Goal: Information Seeking & Learning: Learn about a topic

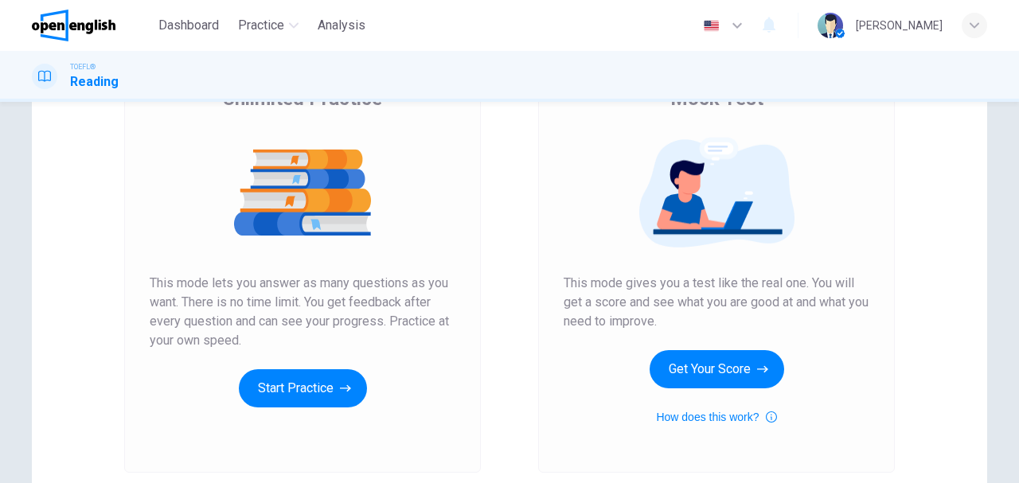
scroll to position [159, 0]
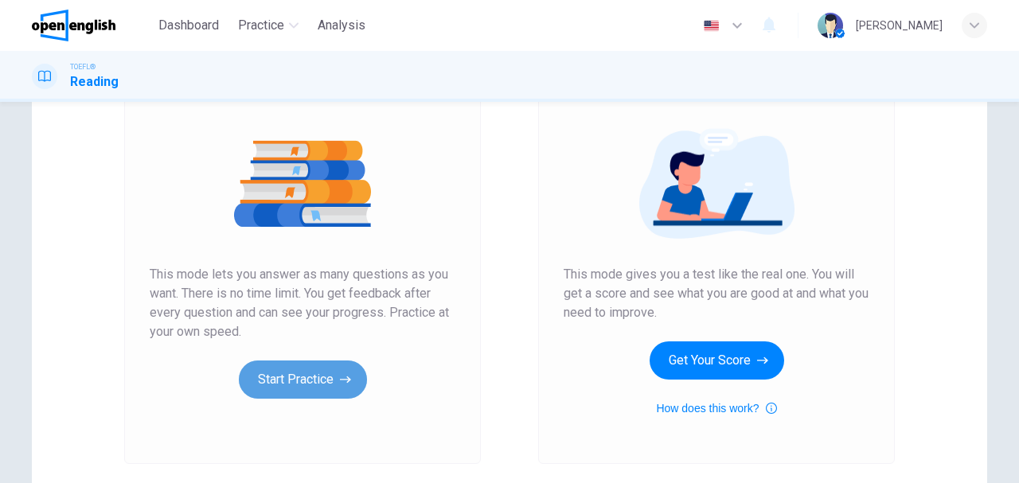
click at [280, 379] on button "Start Practice" at bounding box center [303, 380] width 128 height 38
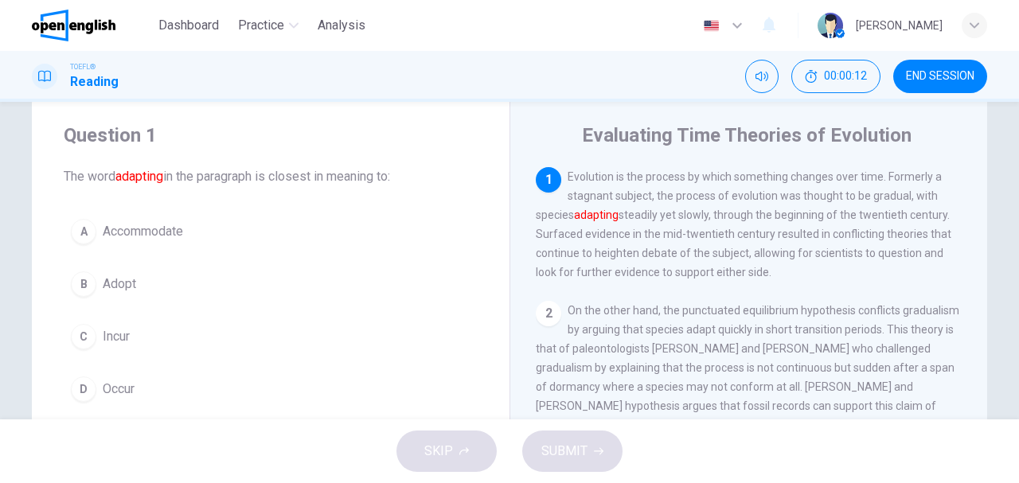
scroll to position [53, 0]
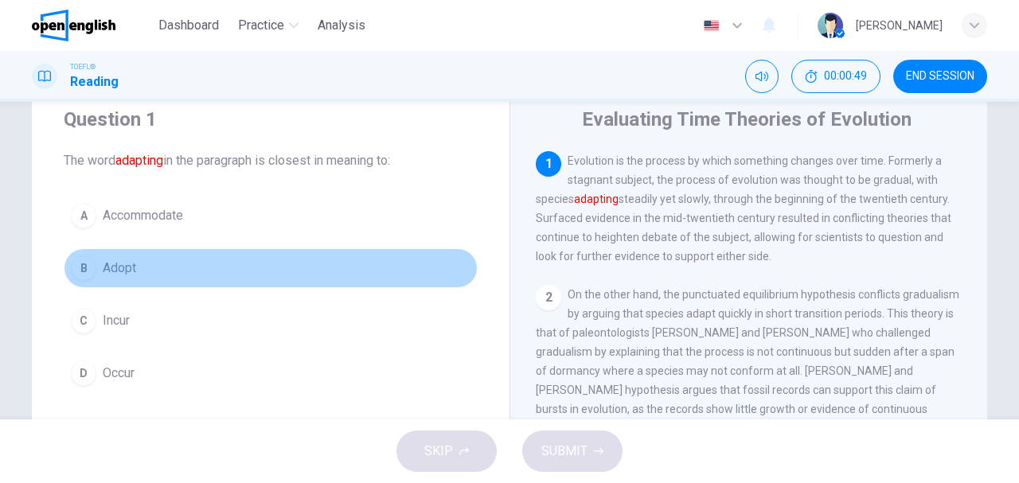
drag, startPoint x: 143, startPoint y: 271, endPoint x: 107, endPoint y: 278, distance: 36.5
click at [100, 272] on button "B Adopt" at bounding box center [271, 268] width 414 height 40
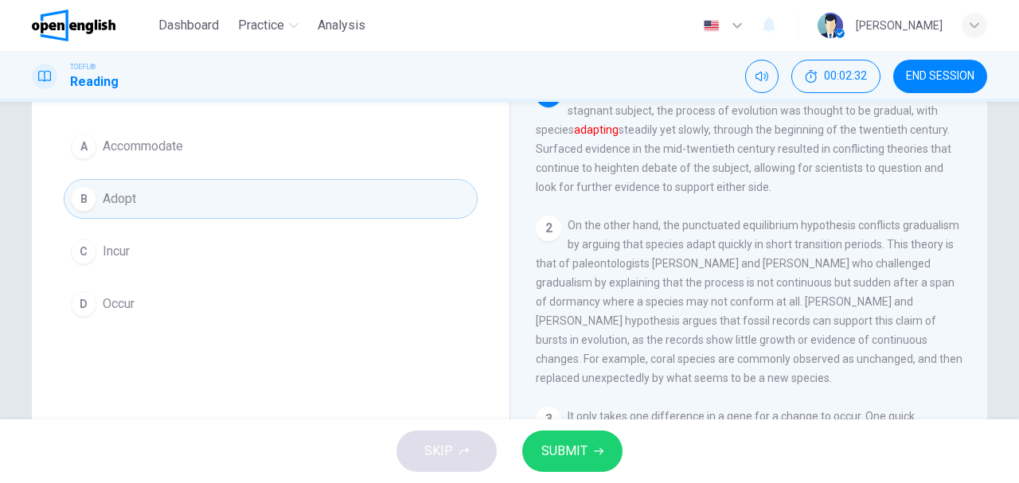
scroll to position [106, 0]
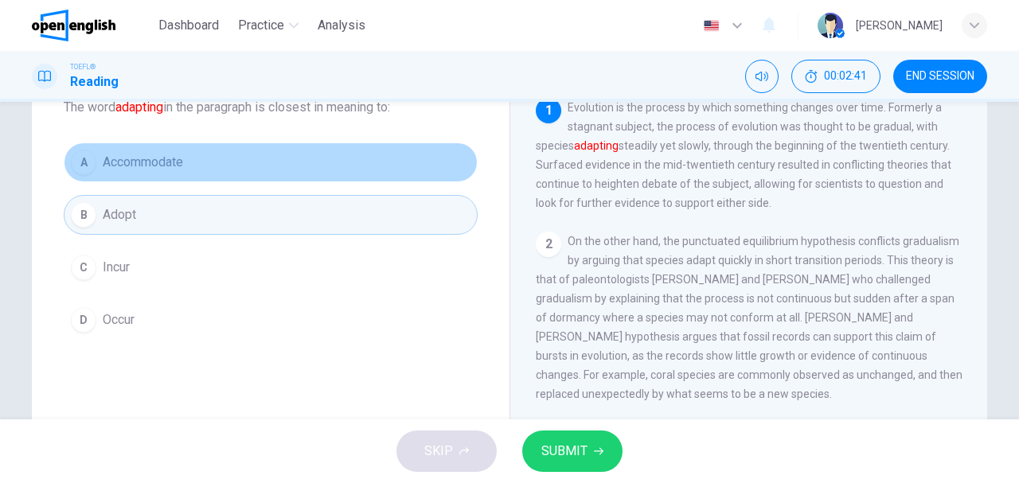
click at [147, 166] on span "Accommodate" at bounding box center [143, 162] width 80 height 19
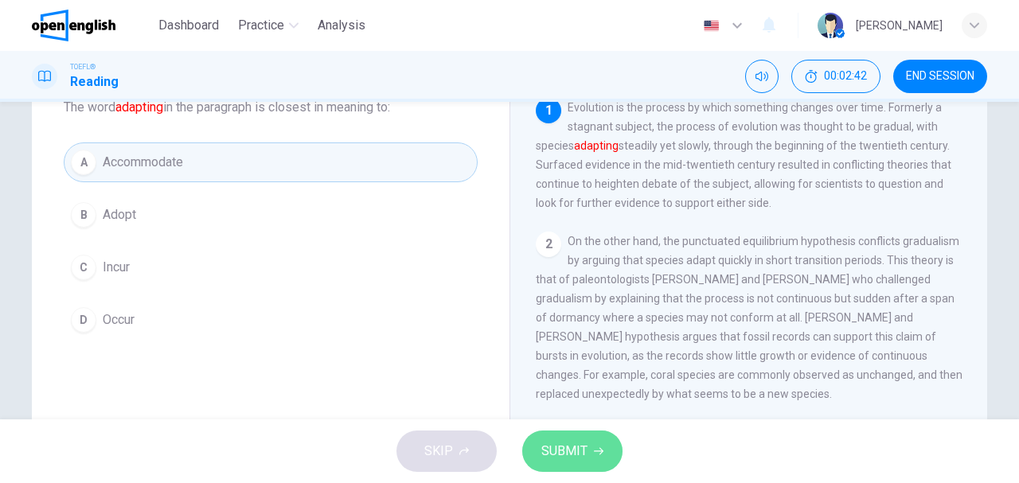
click at [553, 454] on span "SUBMIT" at bounding box center [565, 451] width 46 height 22
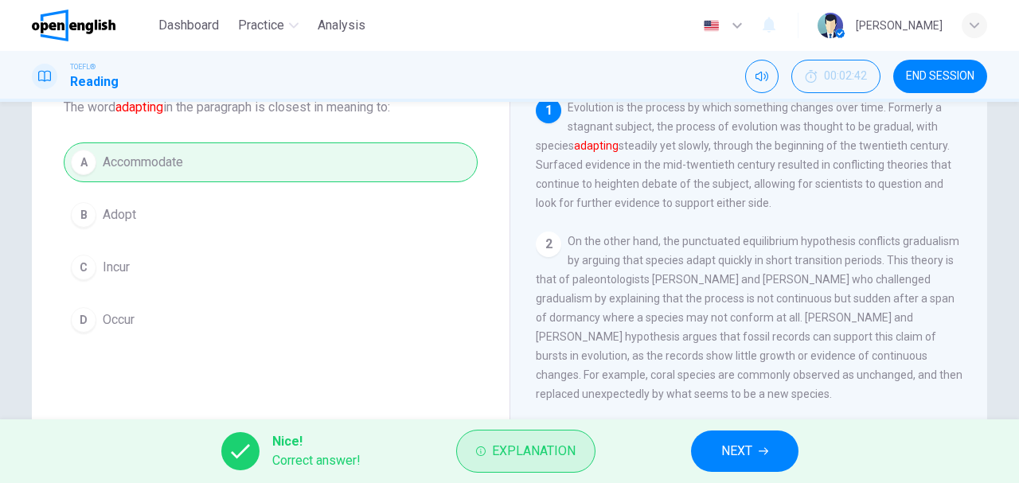
click at [553, 461] on span "Explanation" at bounding box center [534, 451] width 84 height 22
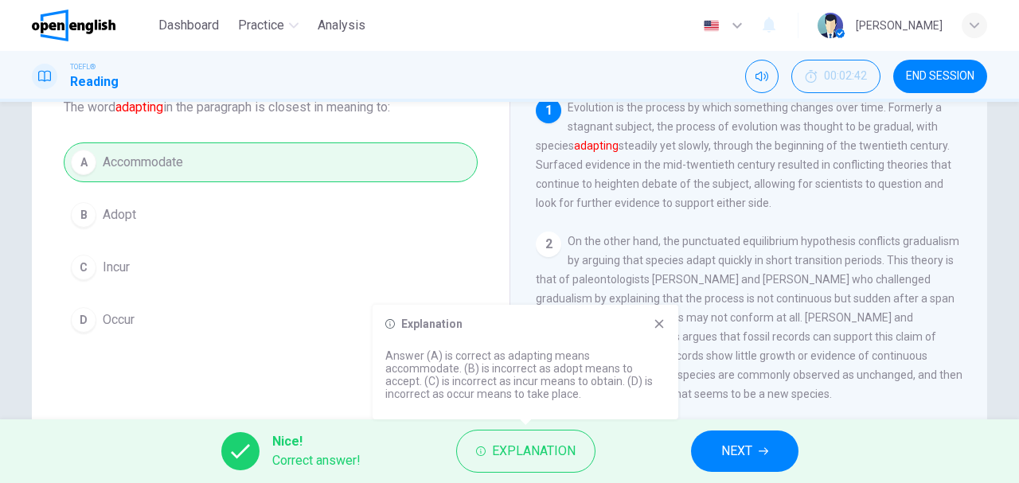
click at [655, 324] on icon at bounding box center [659, 324] width 13 height 13
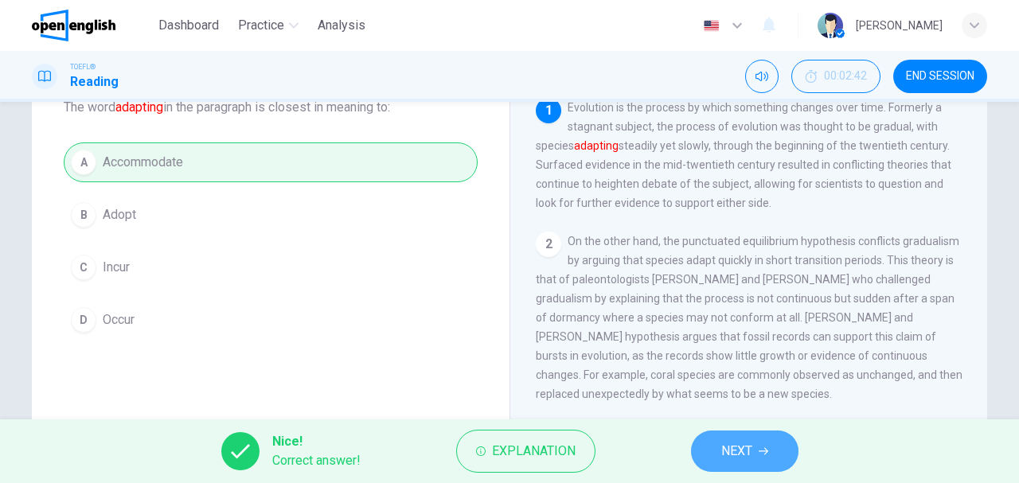
click at [750, 449] on span "NEXT" at bounding box center [737, 451] width 31 height 22
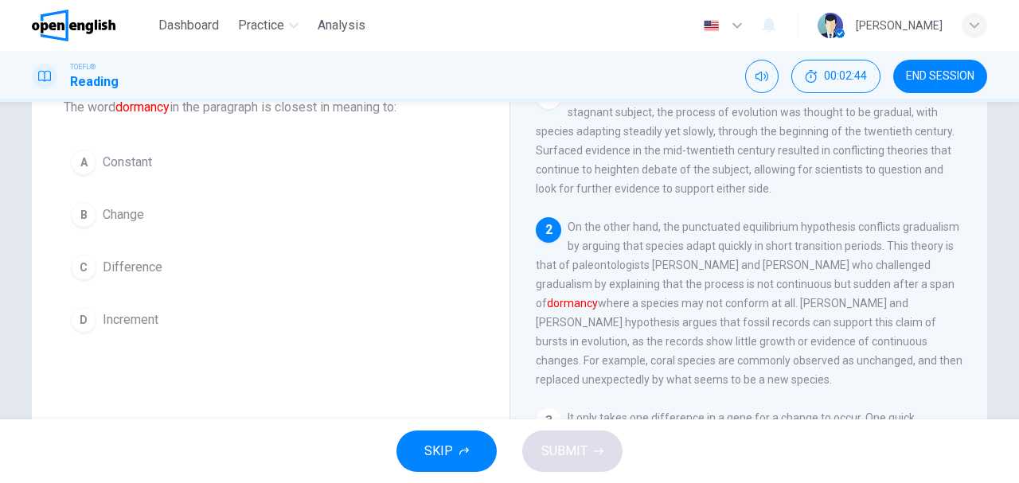
scroll to position [0, 0]
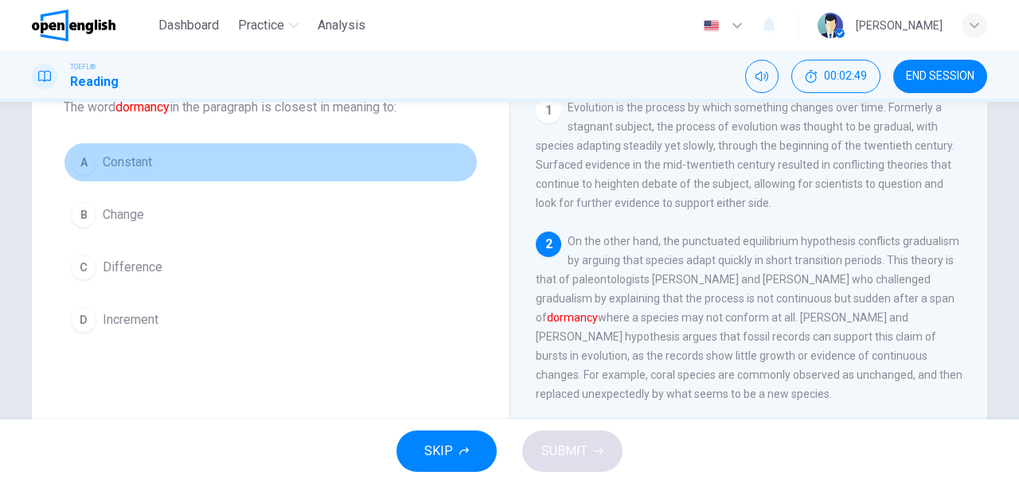
click at [108, 164] on span "Constant" at bounding box center [127, 162] width 49 height 19
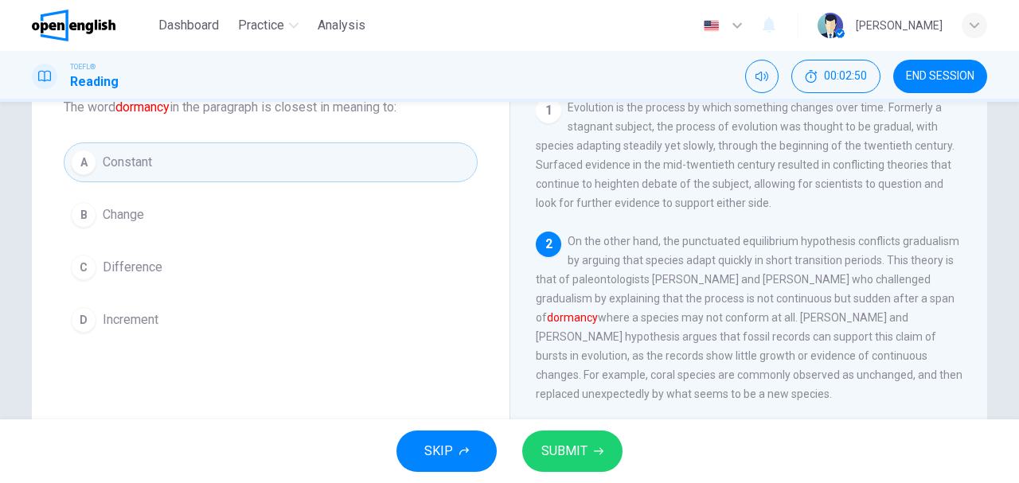
click at [549, 445] on span "SUBMIT" at bounding box center [565, 451] width 46 height 22
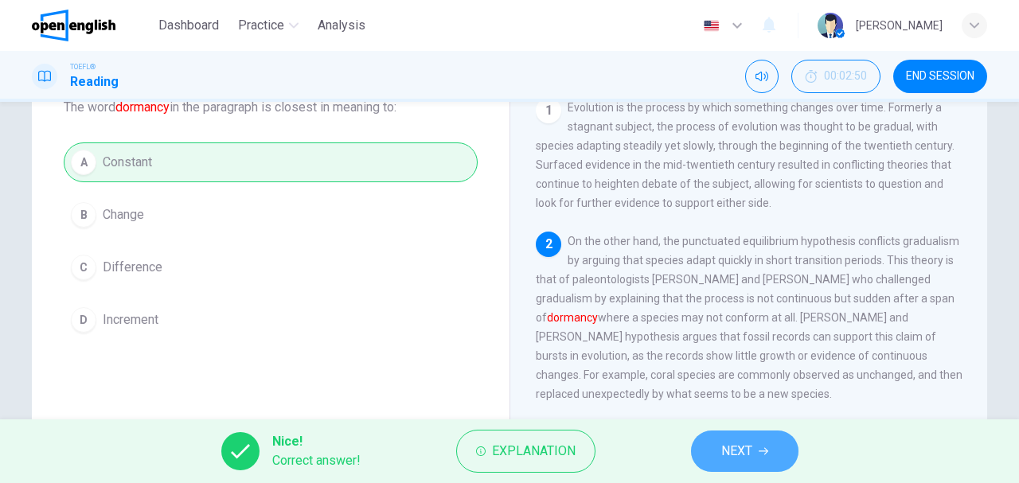
click at [749, 463] on button "NEXT" at bounding box center [745, 451] width 108 height 41
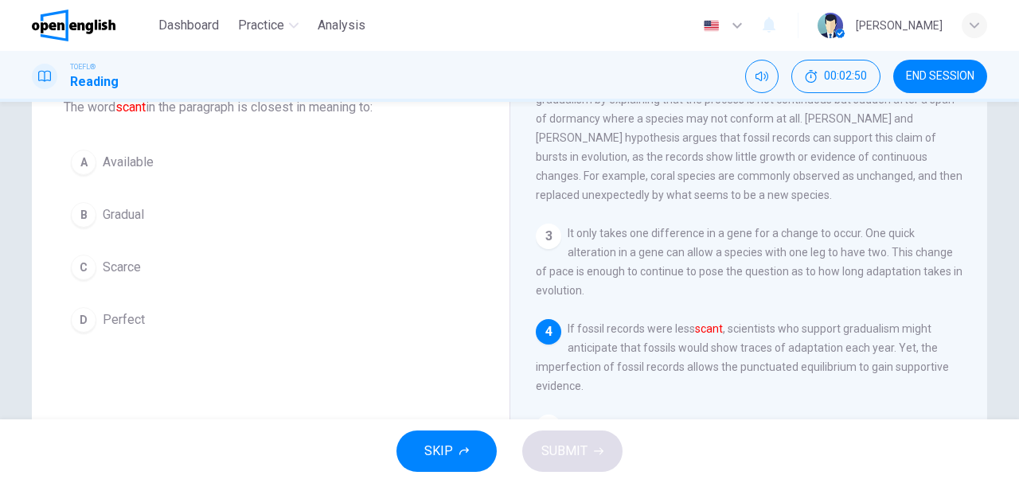
scroll to position [210, 0]
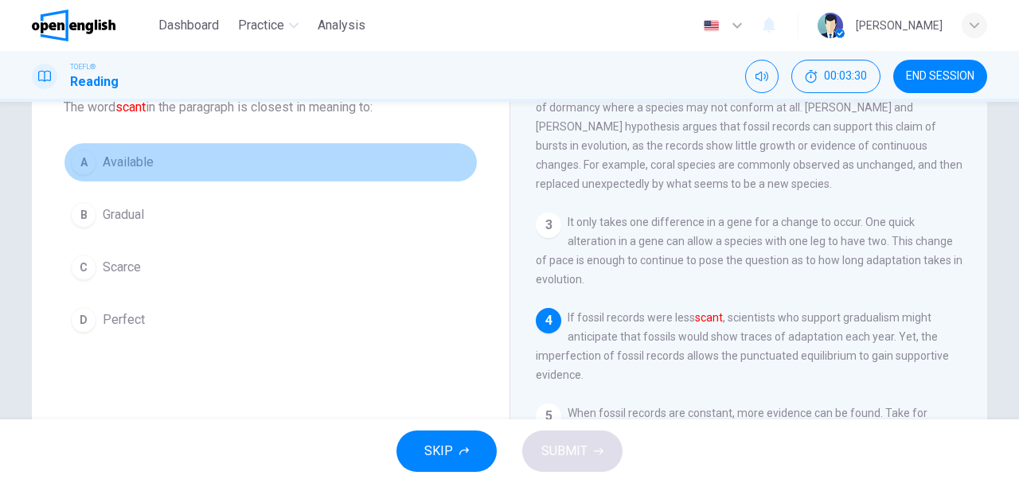
click at [110, 172] on button "A Available" at bounding box center [271, 163] width 414 height 40
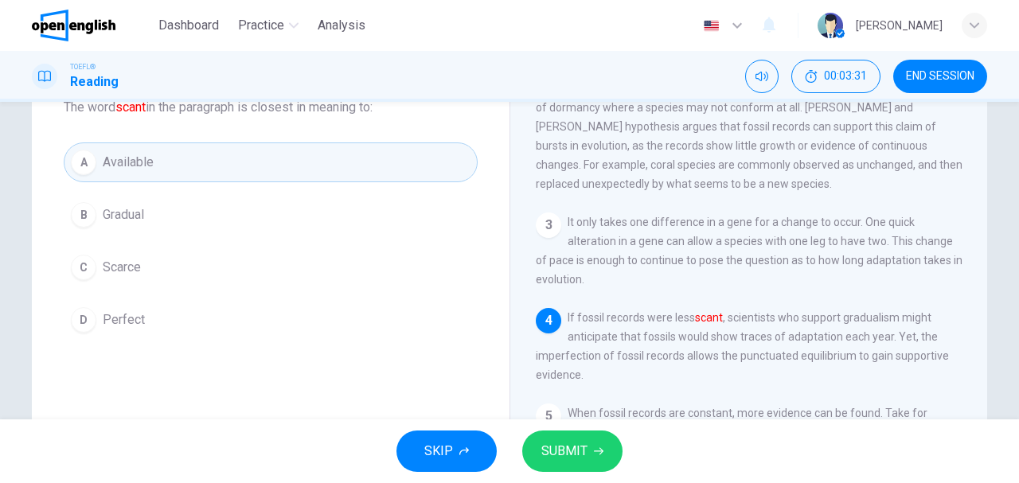
click at [571, 462] on button "SUBMIT" at bounding box center [572, 451] width 100 height 41
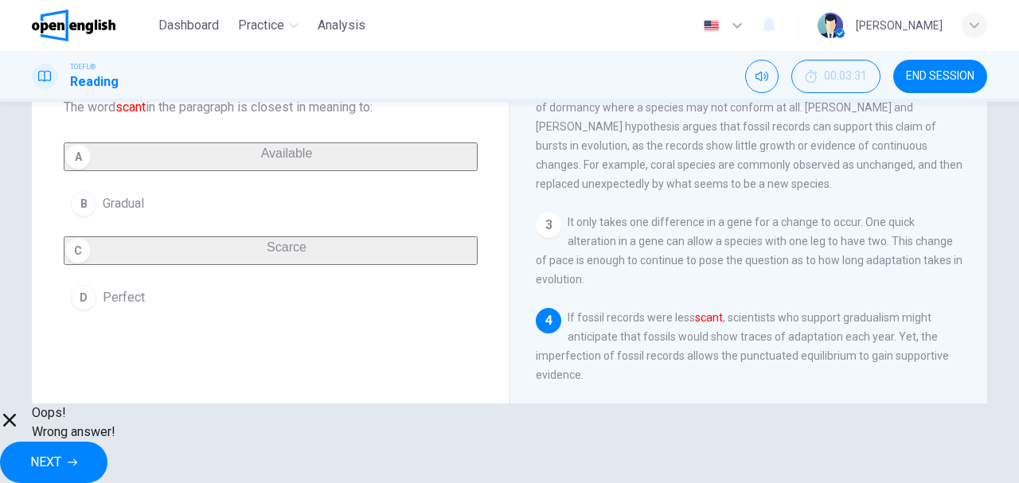
drag, startPoint x: 725, startPoint y: 328, endPoint x: 698, endPoint y: 327, distance: 26.3
click at [698, 327] on span "If fossil records were less scant , scientists who support gradualism might ant…" at bounding box center [742, 346] width 413 height 70
drag, startPoint x: 698, startPoint y: 327, endPoint x: 715, endPoint y: 327, distance: 17.5
click at [715, 324] on font "scant" at bounding box center [709, 317] width 28 height 13
